Goal: Information Seeking & Learning: Stay updated

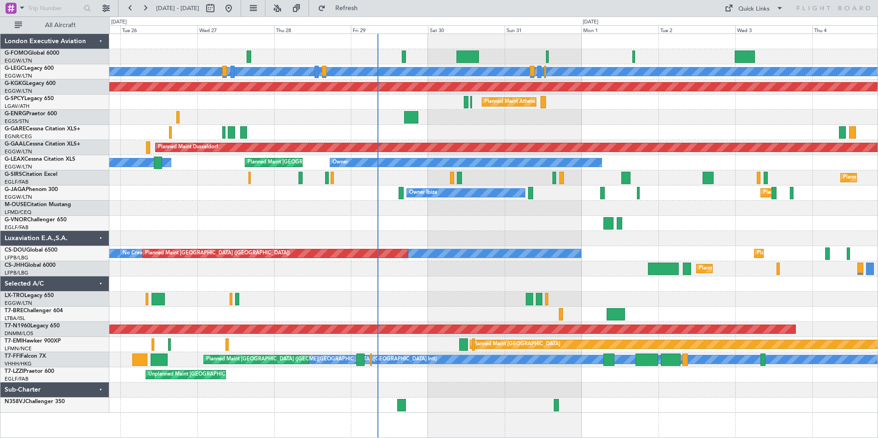
click at [446, 192] on div "A/C Unavailable London (Luton) Planned Maint London (Luton) AOG Maint Istanbul …" at bounding box center [493, 223] width 768 height 379
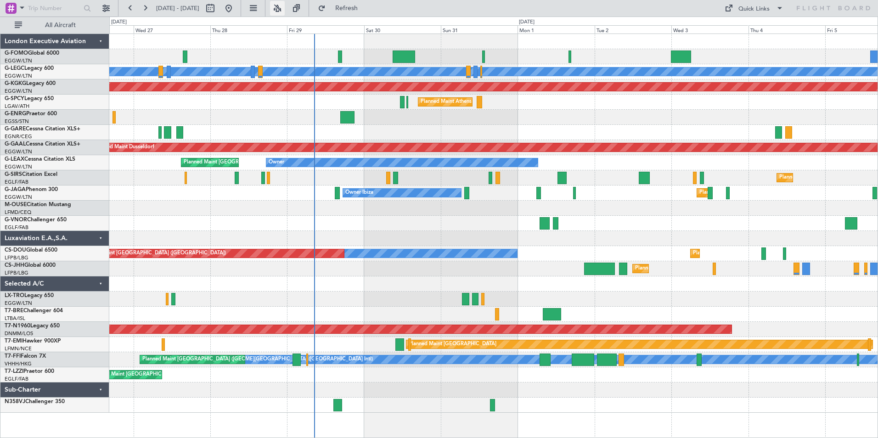
click at [285, 10] on button at bounding box center [277, 8] width 15 height 15
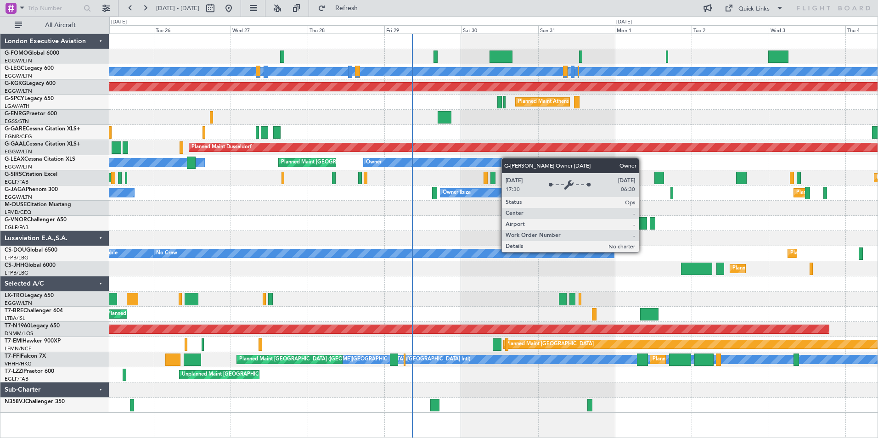
click at [470, 171] on div "A/C Unavailable London (Luton) Planned Maint London (Luton) AOG Maint Istanbul …" at bounding box center [493, 223] width 768 height 379
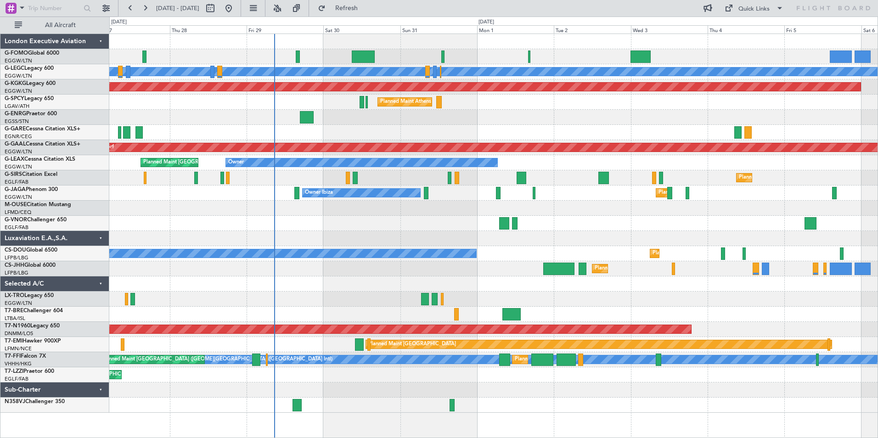
click at [389, 275] on div "A/C Unavailable London (Luton) AOG Maint Istanbul (Ataturk) Planned Maint Athen…" at bounding box center [493, 223] width 768 height 379
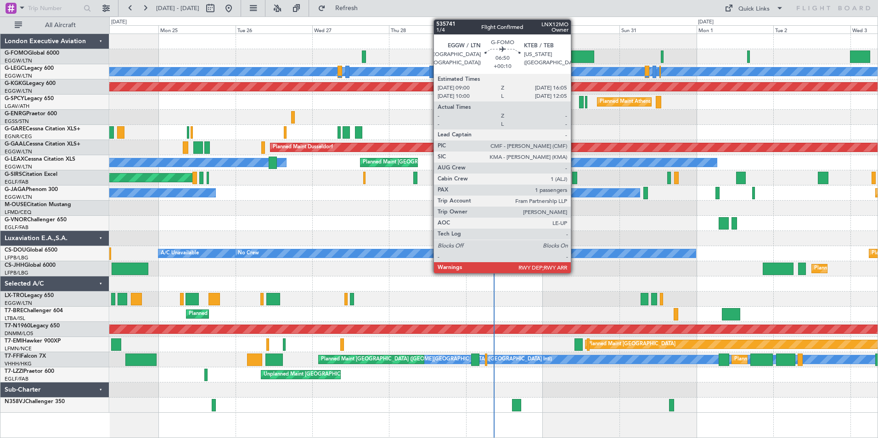
click at [575, 57] on div at bounding box center [582, 56] width 23 height 12
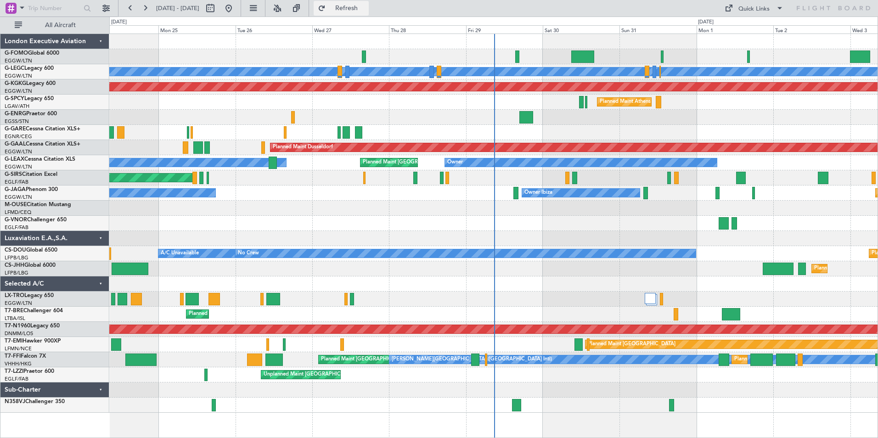
click at [366, 6] on span "Refresh" at bounding box center [346, 8] width 39 height 6
click at [285, 5] on button at bounding box center [277, 8] width 15 height 15
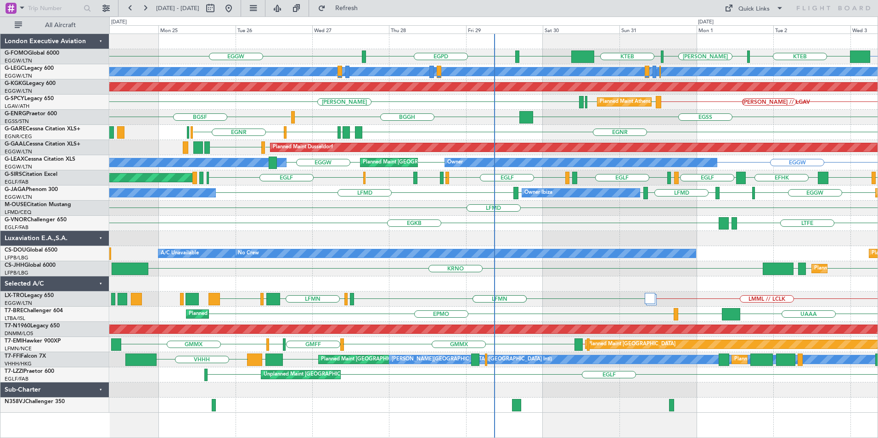
click at [404, 270] on div "EGGW KTEB EGGW EGPD EGGW KTEB [PERSON_NAME] A/C Unavailable [GEOGRAPHIC_DATA] (…" at bounding box center [493, 223] width 768 height 379
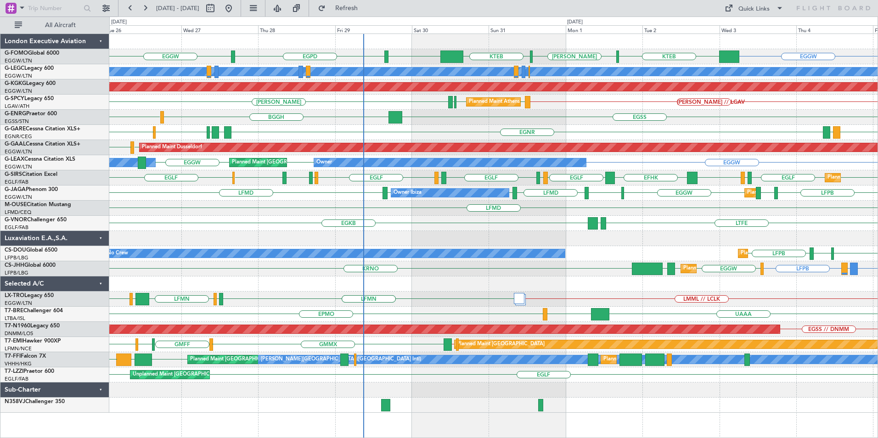
click at [426, 258] on div "EGGW KTEB EGGW EGPD EGGW KTEB [PERSON_NAME] A/C Unavailable [GEOGRAPHIC_DATA] (…" at bounding box center [493, 223] width 768 height 379
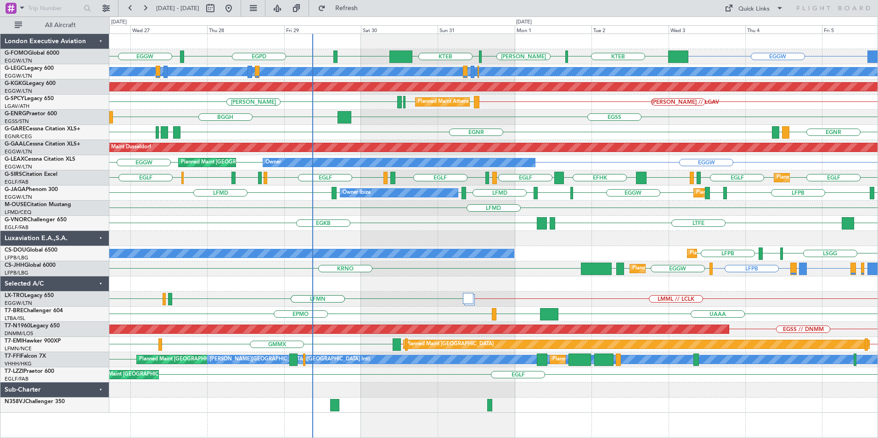
click at [371, 261] on div "EGGW KTEB EGGW EGPD EGGW KTEB [PERSON_NAME] A/C Unavailable [GEOGRAPHIC_DATA] (…" at bounding box center [493, 223] width 768 height 379
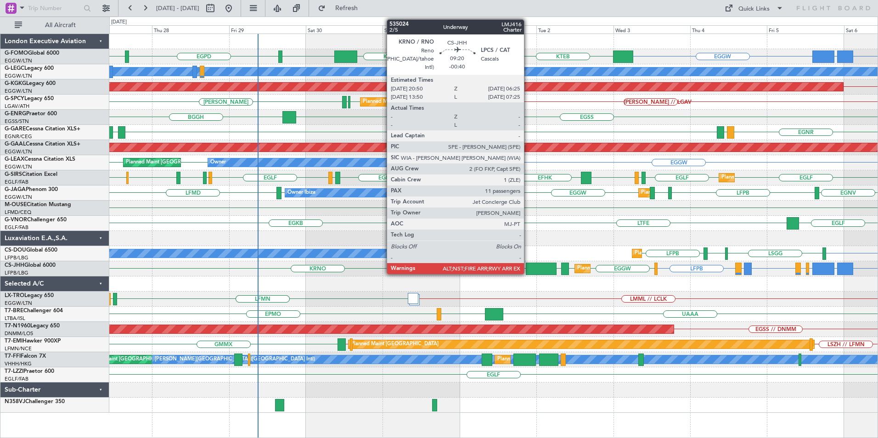
click at [528, 269] on div at bounding box center [541, 269] width 31 height 12
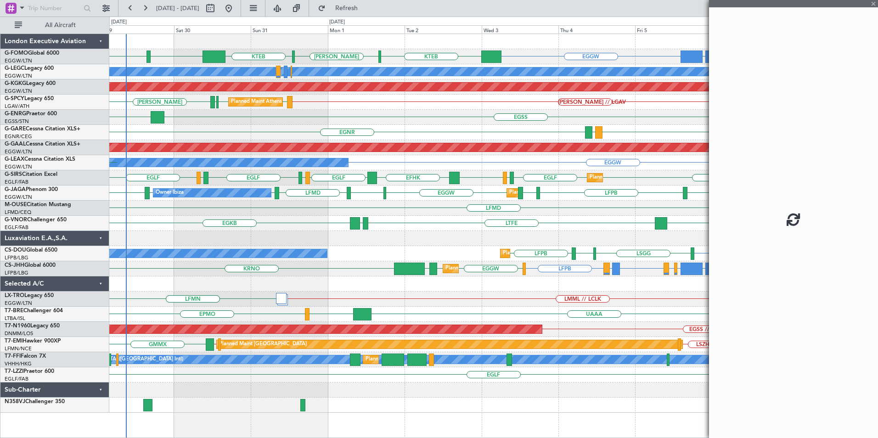
click at [435, 248] on div "FJDG or EGGW OMDW or EGGW EGGW KTEB EGGW EGPD KTEB [PERSON_NAME] EGGW A/C Unava…" at bounding box center [493, 223] width 768 height 379
